Goal: Task Accomplishment & Management: Complete application form

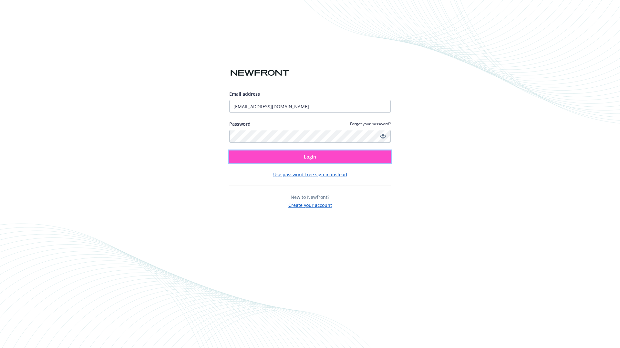
click at [310, 157] on span "Login" at bounding box center [310, 157] width 12 height 6
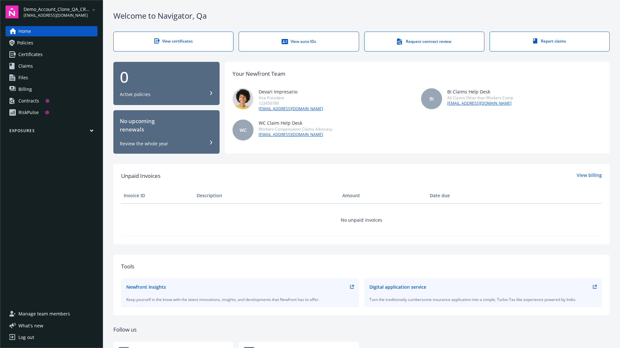
click at [60, 12] on span "Demo_Account_Clone_QA_CR_Tests_Prospect" at bounding box center [57, 9] width 66 height 7
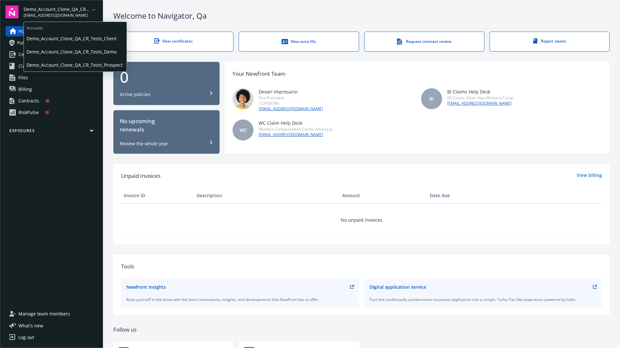
click at [75, 38] on span "Demo_Account_Clone_QA_CR_Tests_Client" at bounding box center [74, 38] width 97 height 13
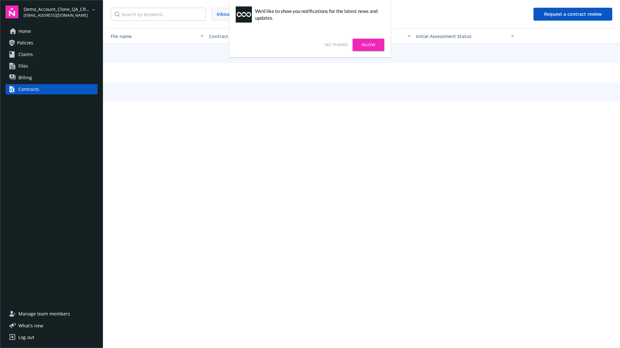
click at [336, 45] on link "No, thanks" at bounding box center [336, 45] width 23 height 6
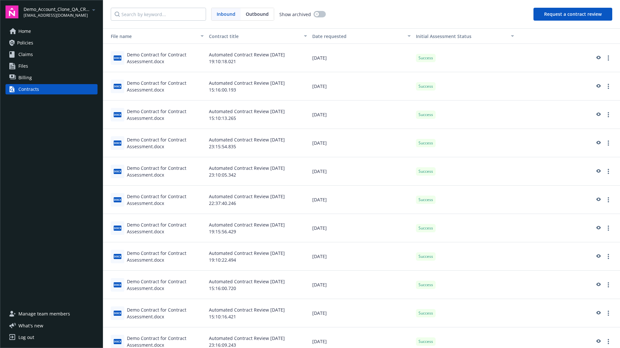
click at [573, 14] on button "Request a contract review" at bounding box center [572, 14] width 79 height 13
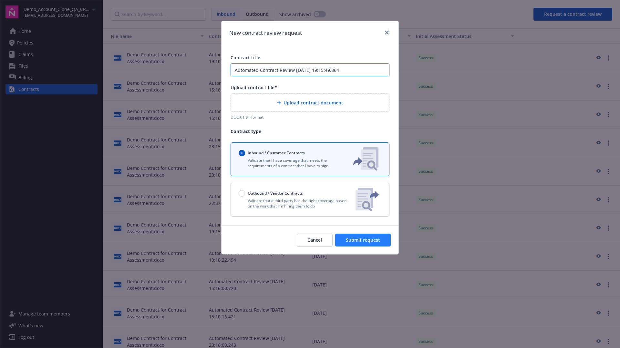
type input "Automated Contract Review 10-13-2025 19:15:49.864"
click at [310, 200] on p "Validate that a third party has the right coverage based on the work that I'm h…" at bounding box center [294, 203] width 112 height 11
radio input "false"
radio input "true"
click at [363, 243] on span "Submit request" at bounding box center [363, 240] width 34 height 6
